Goal: Task Accomplishment & Management: Use online tool/utility

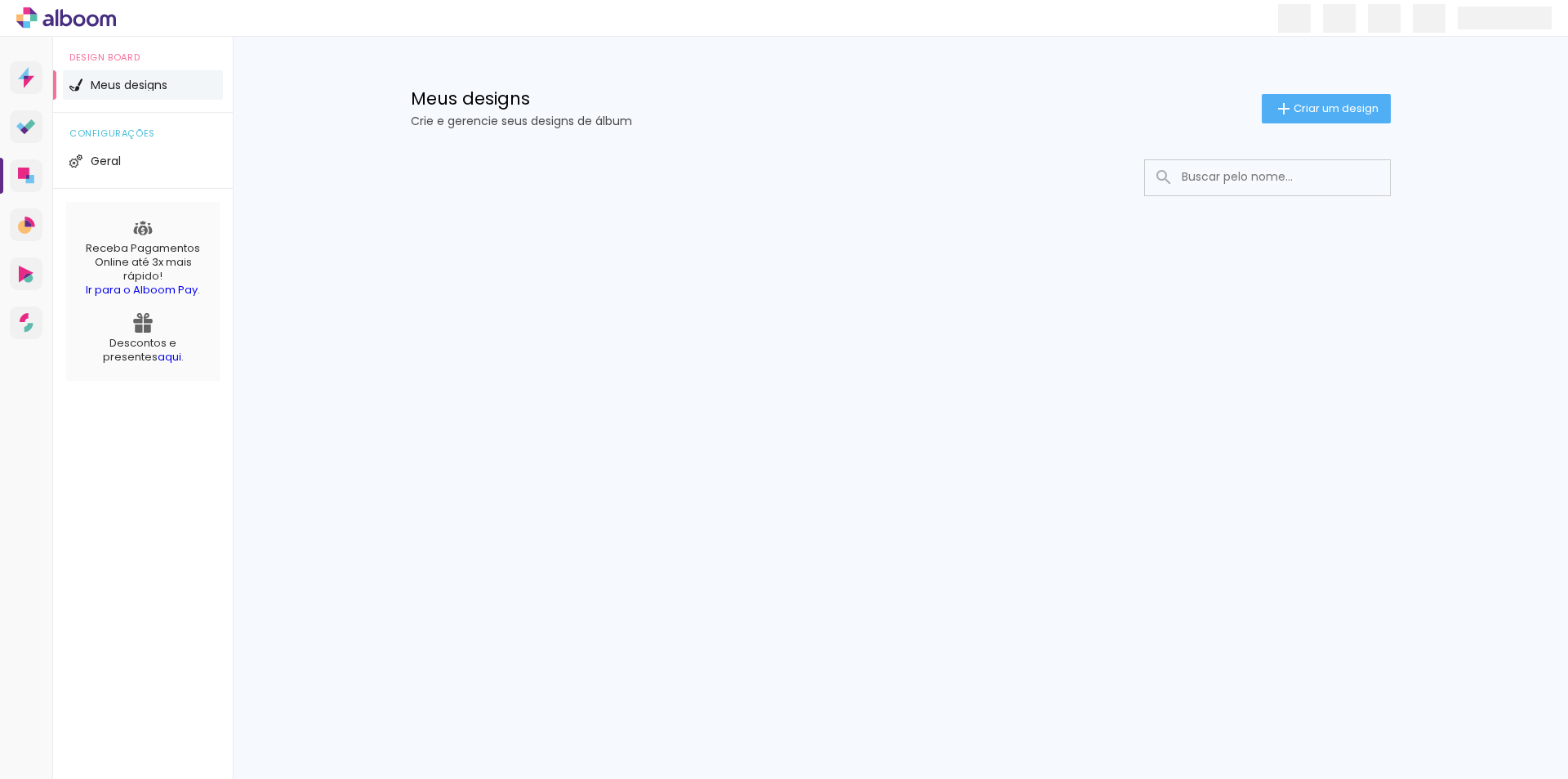
click at [162, 82] on span "Meus designs" at bounding box center [129, 85] width 77 height 12
click at [1321, 106] on span "Criar um design" at bounding box center [1336, 109] width 85 height 11
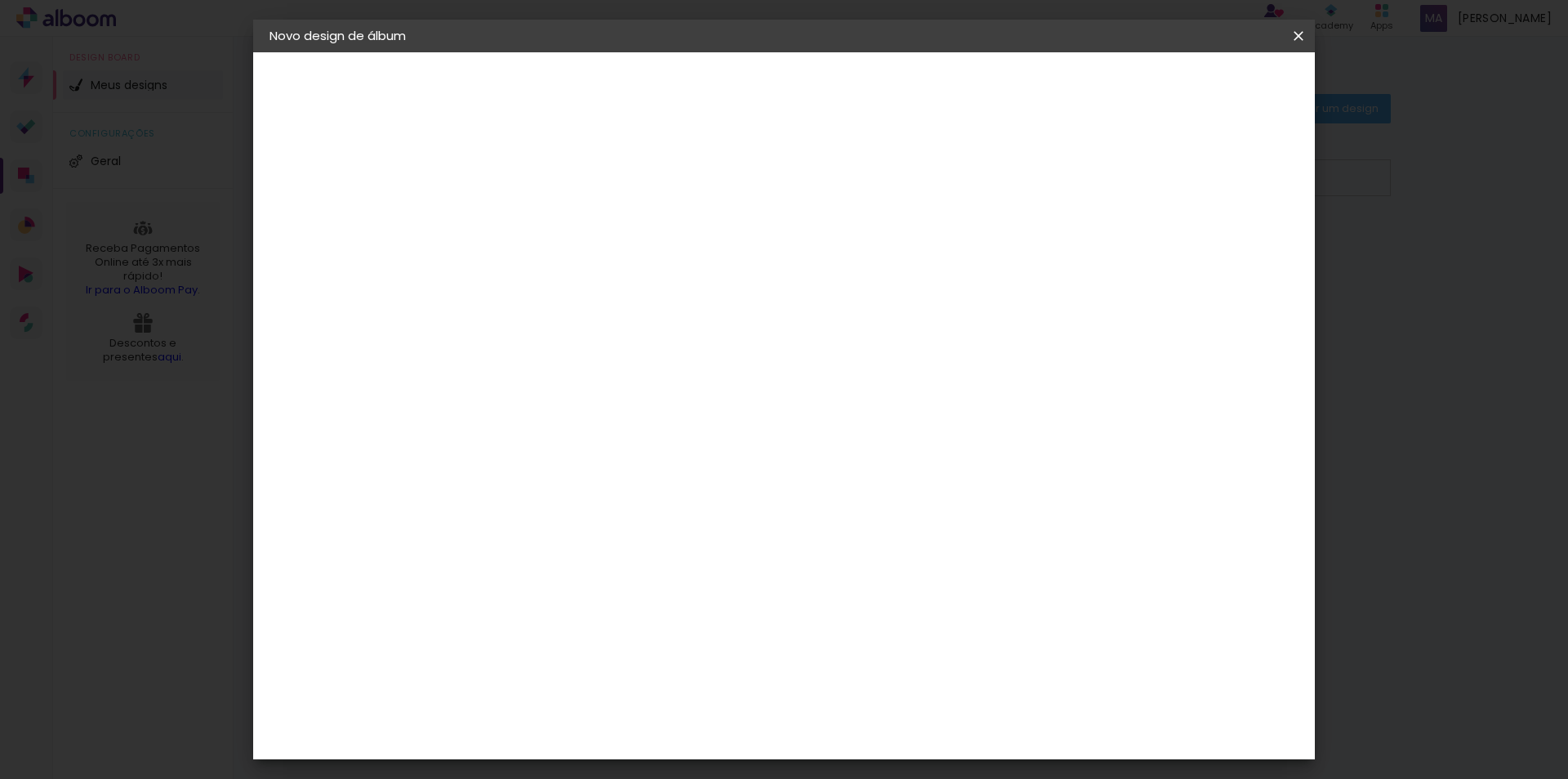
click at [1293, 36] on iron-icon at bounding box center [1298, 36] width 19 height 16
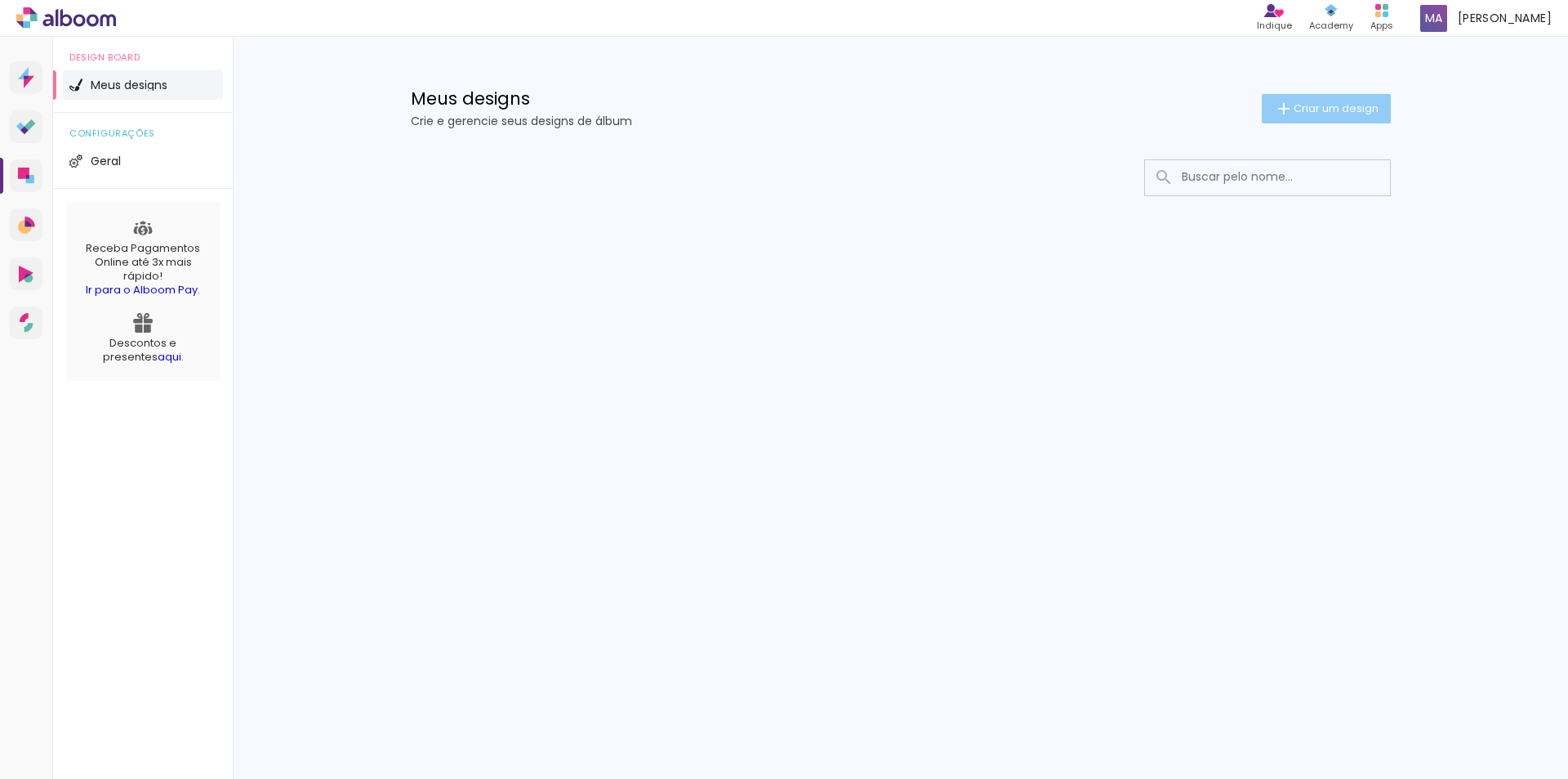
click at [1351, 97] on paper-button "Criar um design" at bounding box center [1326, 109] width 129 height 29
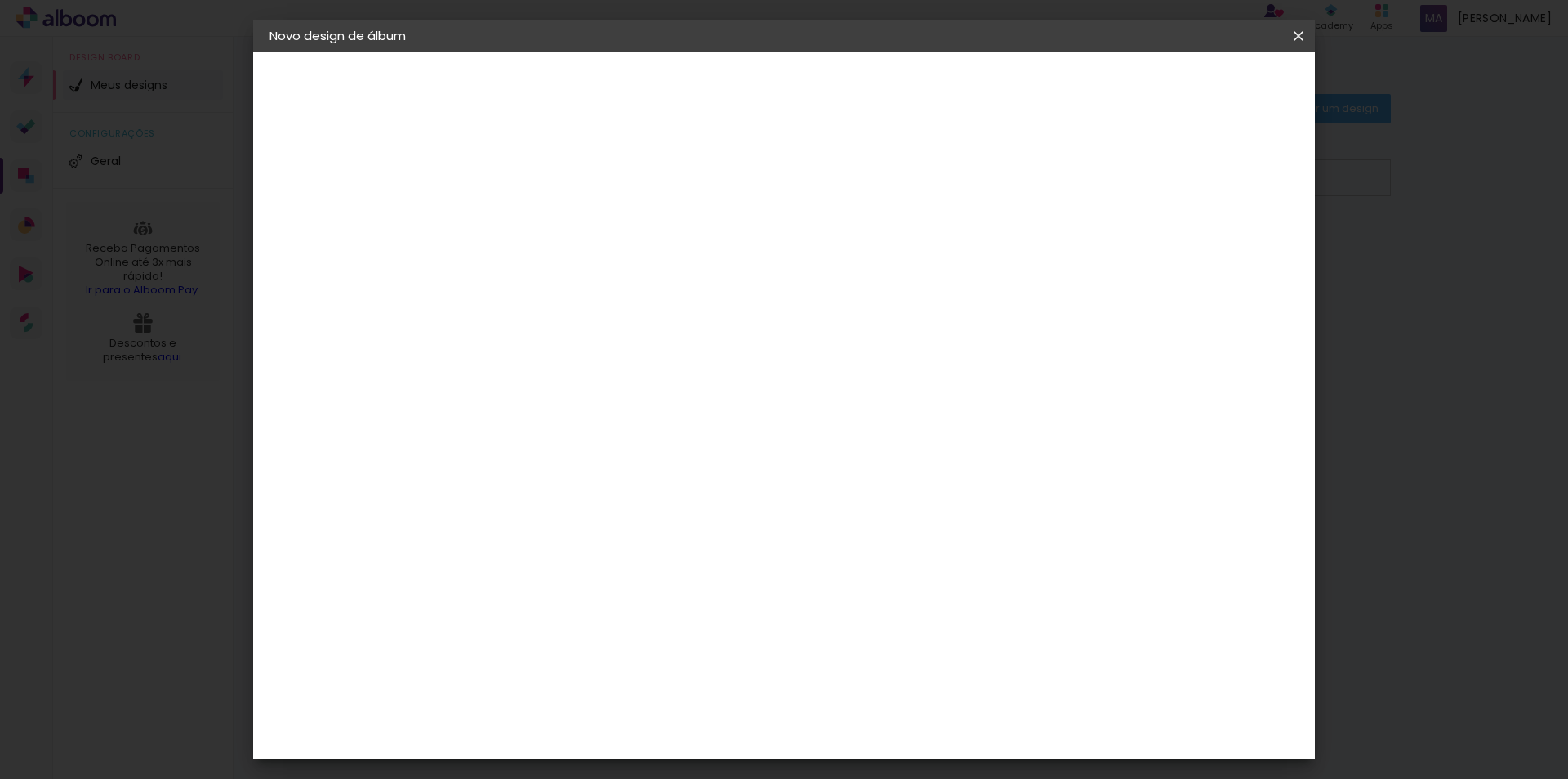
click at [1294, 39] on iron-icon at bounding box center [1298, 36] width 19 height 16
click at [1298, 38] on iron-icon at bounding box center [1298, 36] width 19 height 16
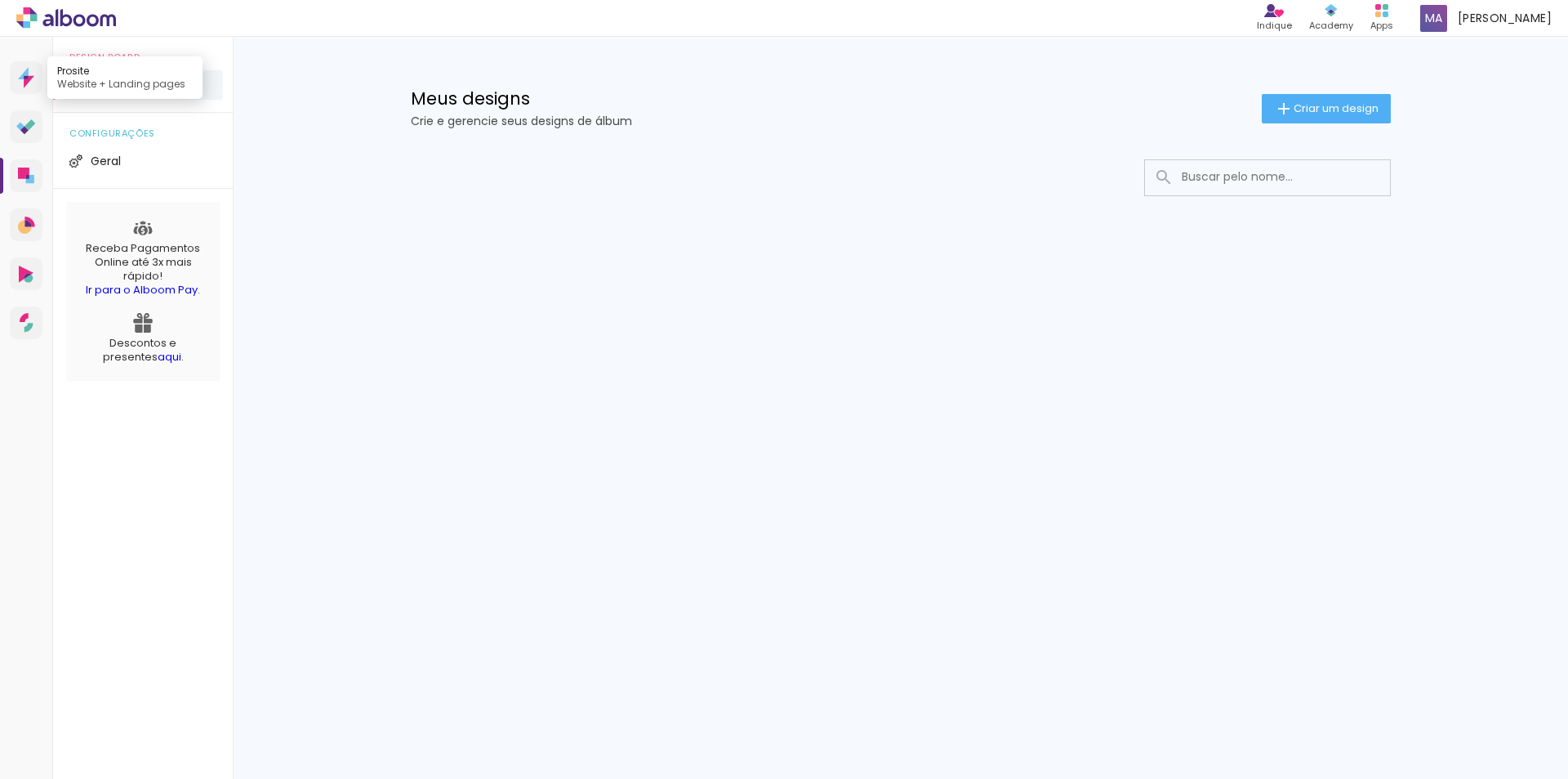
click at [30, 73] on icon at bounding box center [26, 77] width 16 height 21
click at [81, 19] on icon at bounding box center [66, 17] width 100 height 21
click at [81, 19] on quentale-app at bounding box center [784, 390] width 1568 height 779
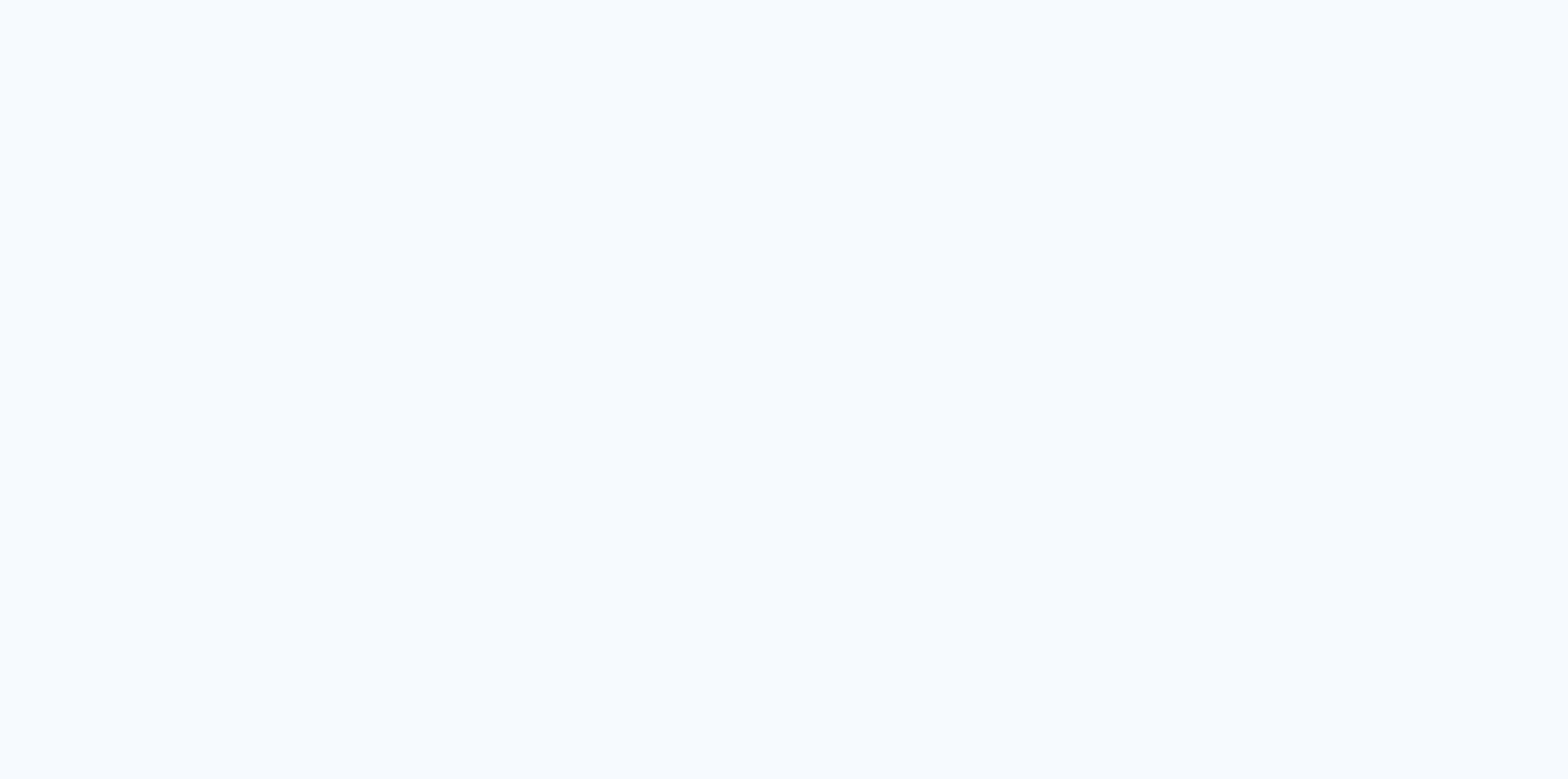
click at [81, 19] on quentale-app at bounding box center [784, 390] width 1568 height 779
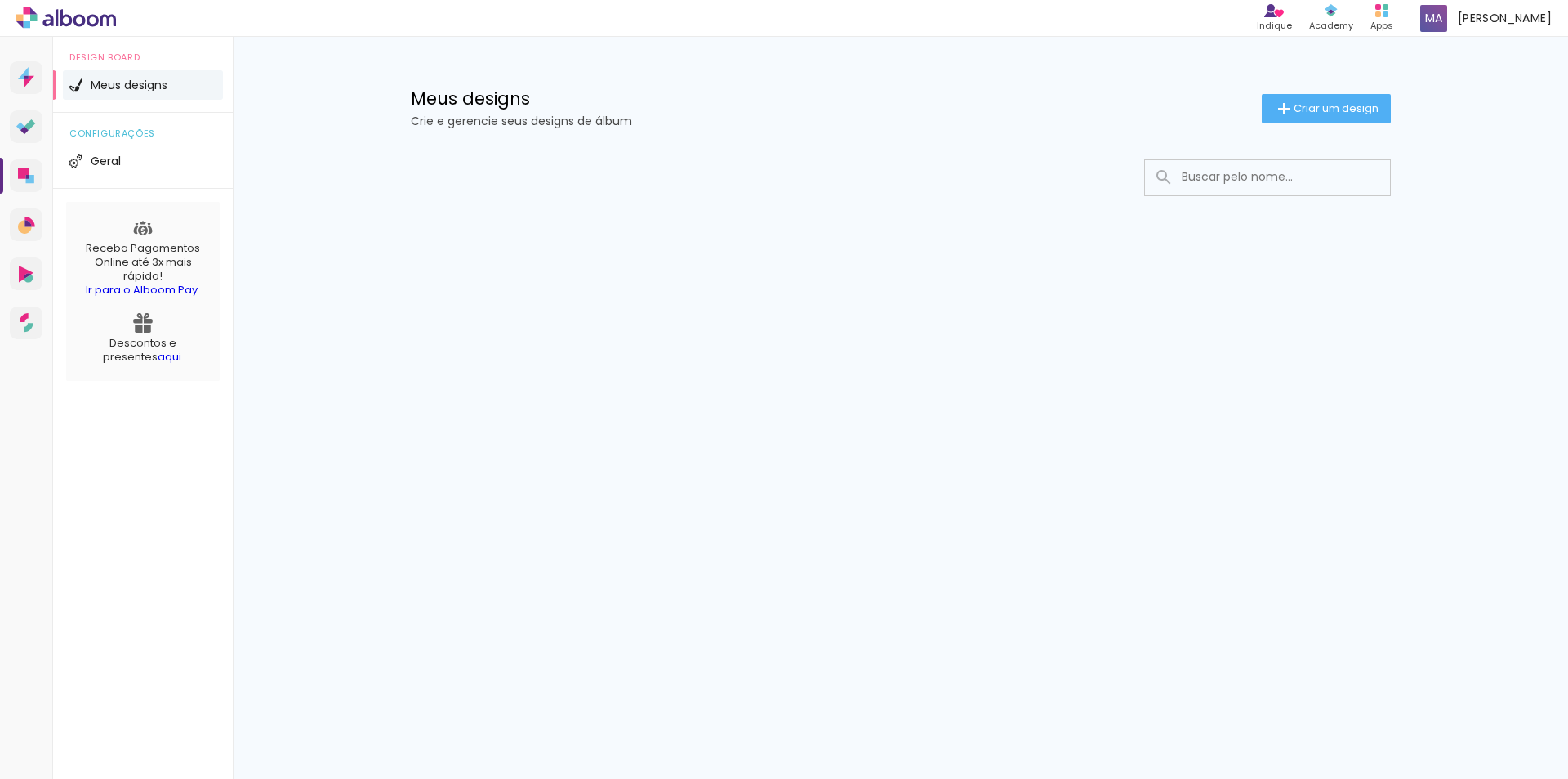
click at [83, 16] on icon at bounding box center [79, 19] width 12 height 12
